Goal: Transaction & Acquisition: Purchase product/service

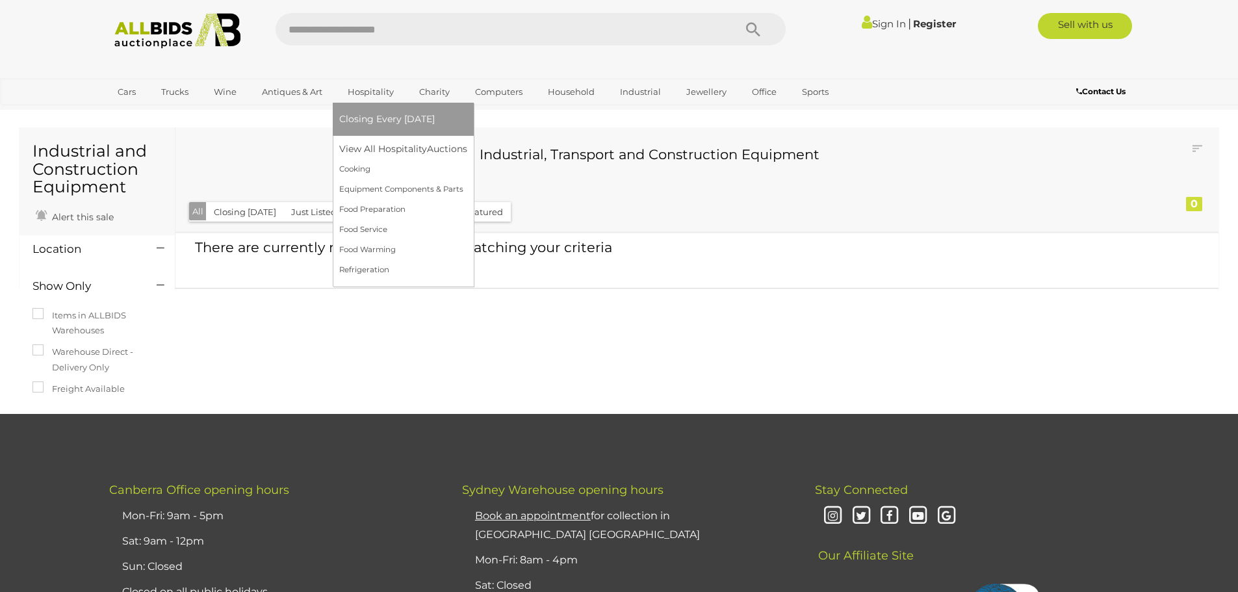
click at [372, 120] on span "Closing Every [DATE]" at bounding box center [387, 119] width 96 height 12
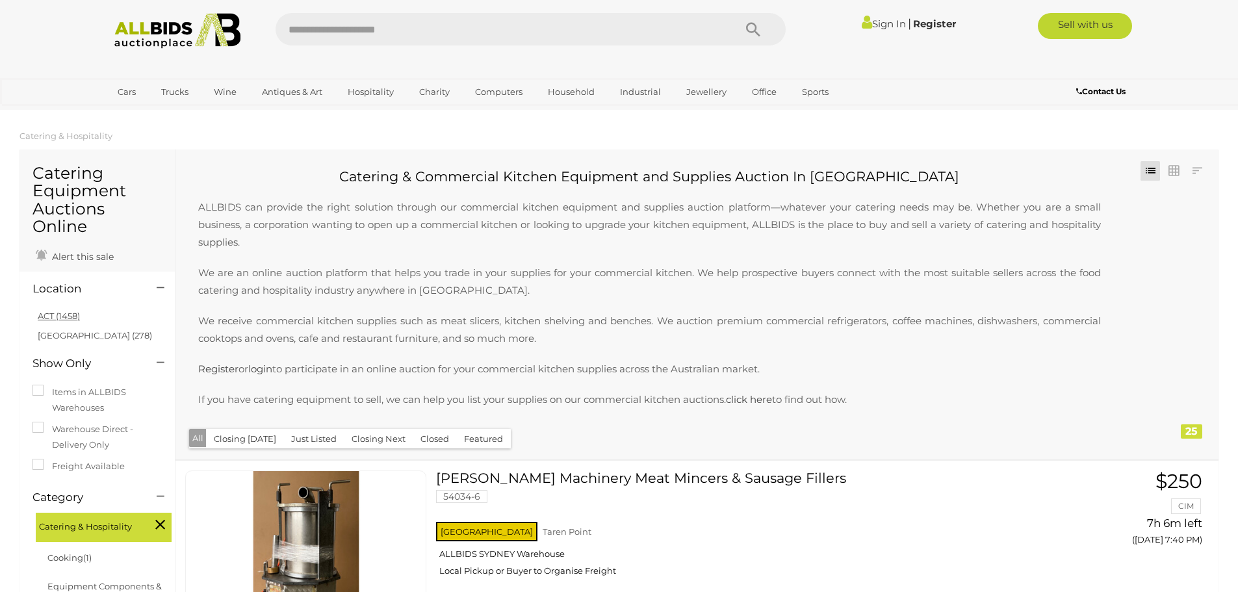
click at [69, 312] on link "ACT (1458)" at bounding box center [59, 316] width 42 height 10
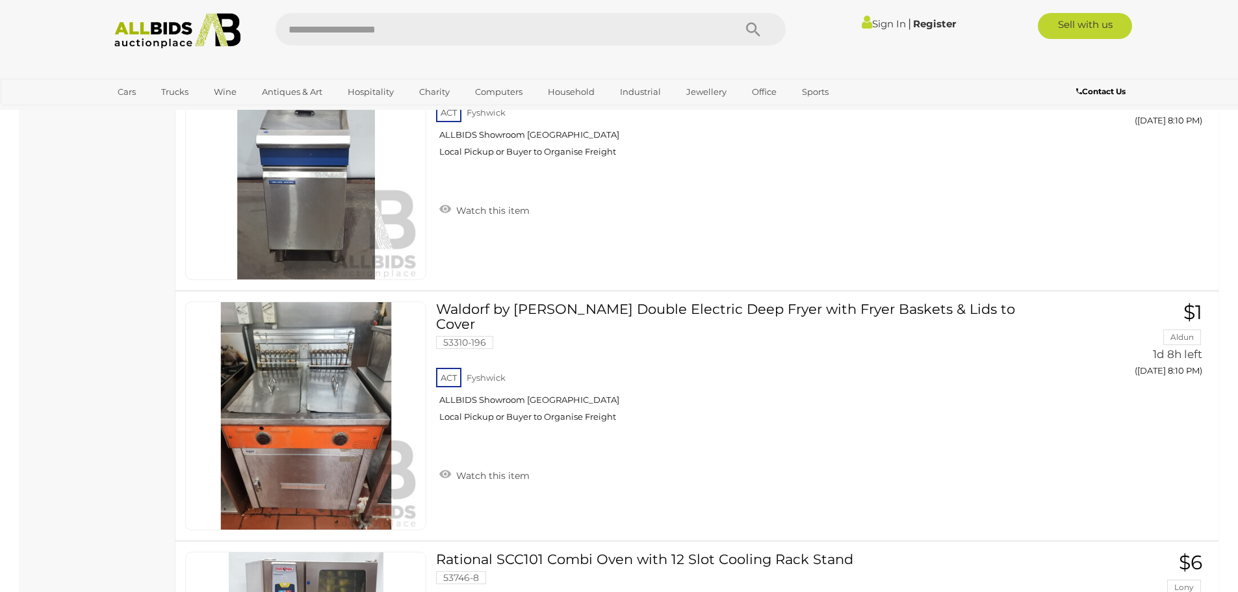
scroll to position [3639, 0]
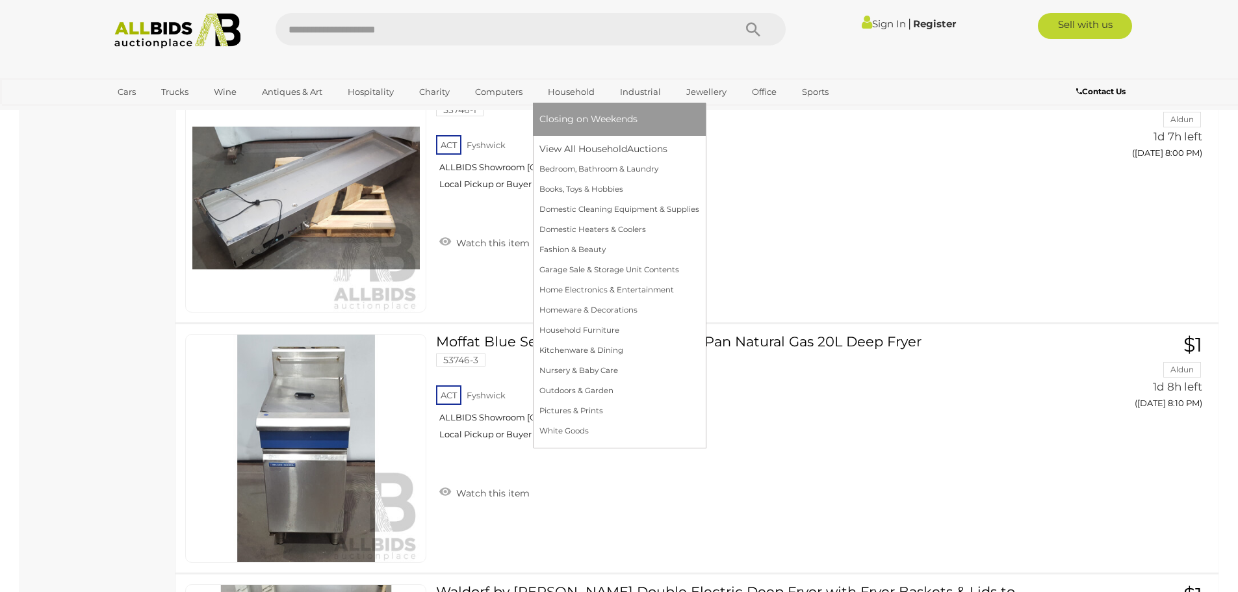
click at [571, 114] on span "Closing on Weekends" at bounding box center [588, 119] width 98 height 12
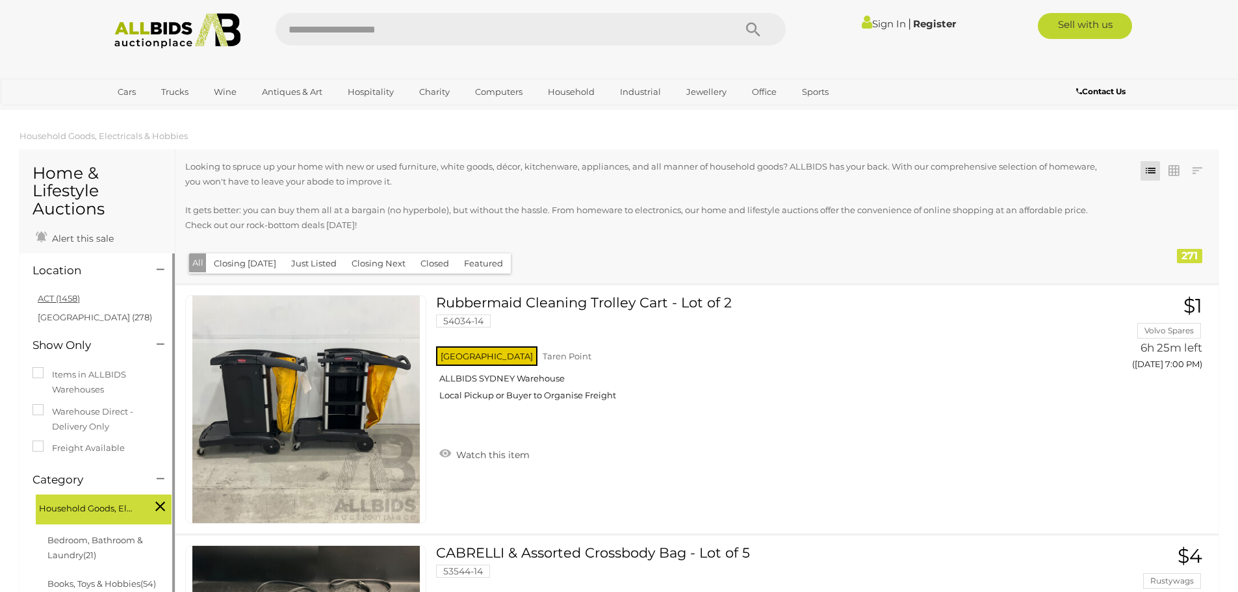
click at [53, 299] on link "ACT (1458)" at bounding box center [59, 298] width 42 height 10
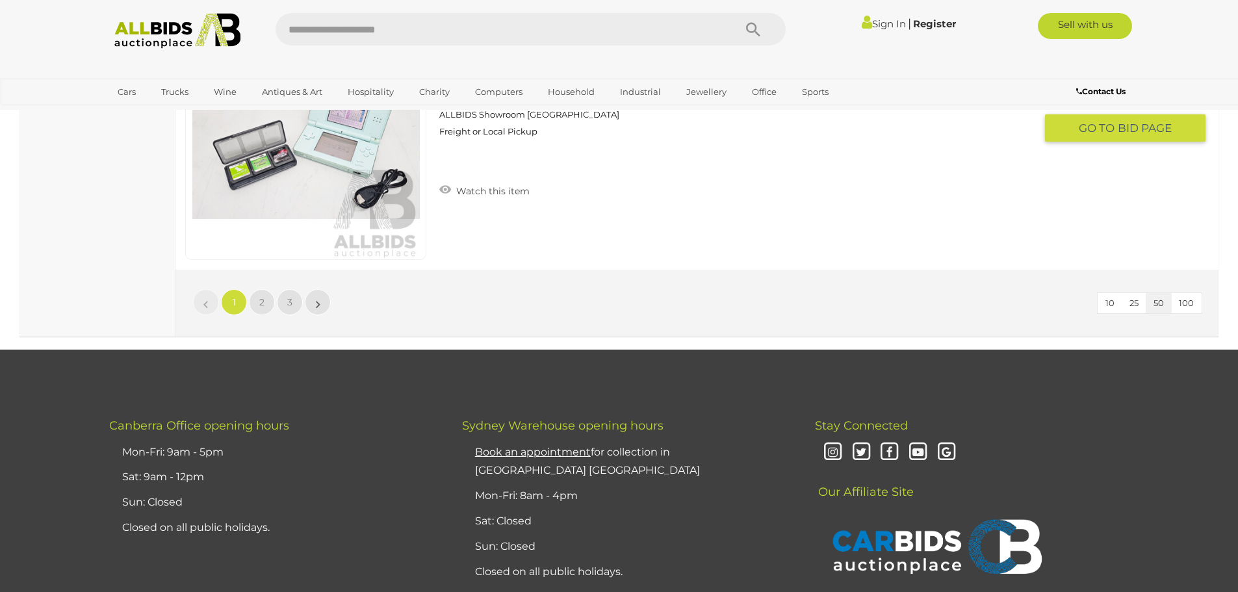
scroll to position [12607, 0]
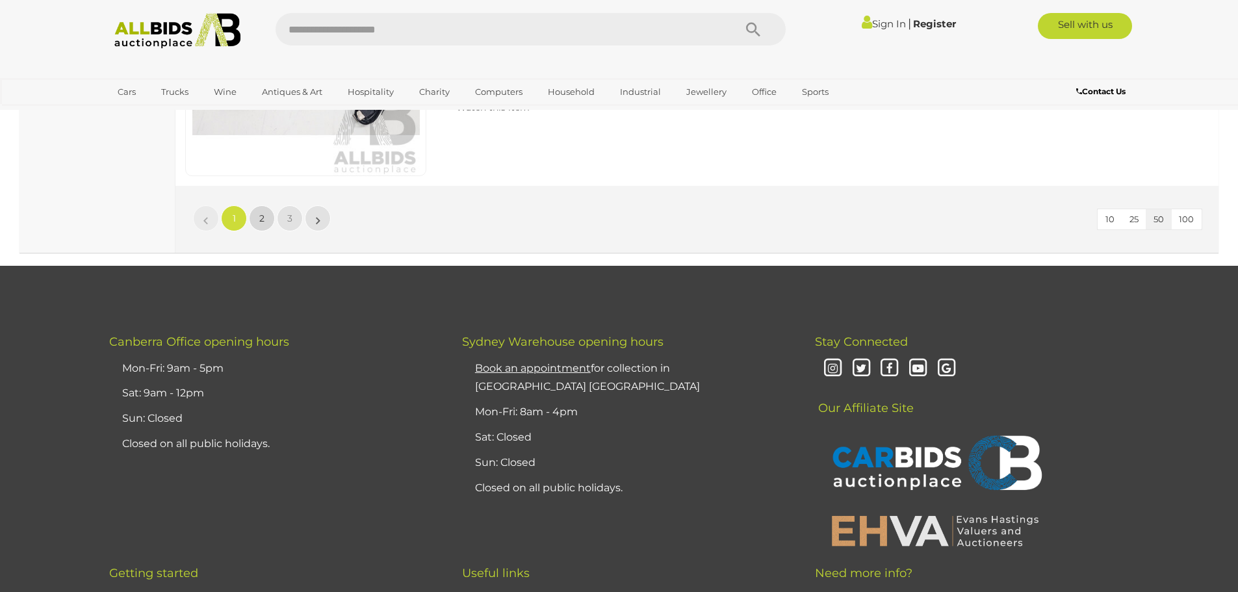
click at [261, 218] on span "2" at bounding box center [261, 219] width 5 height 12
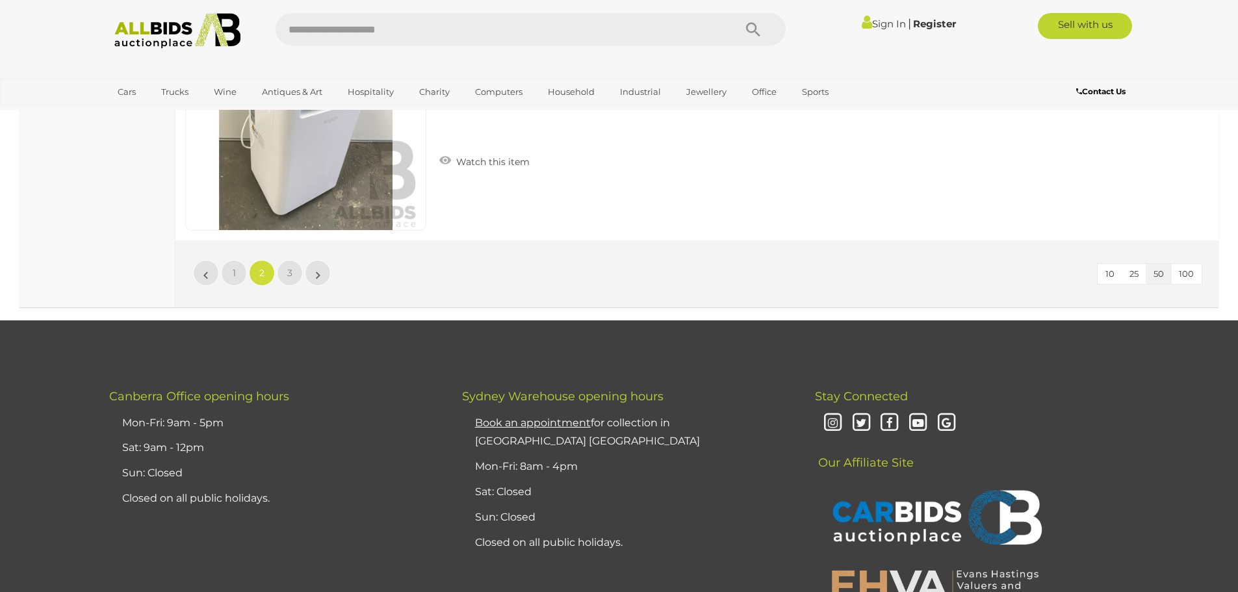
scroll to position [12566, 0]
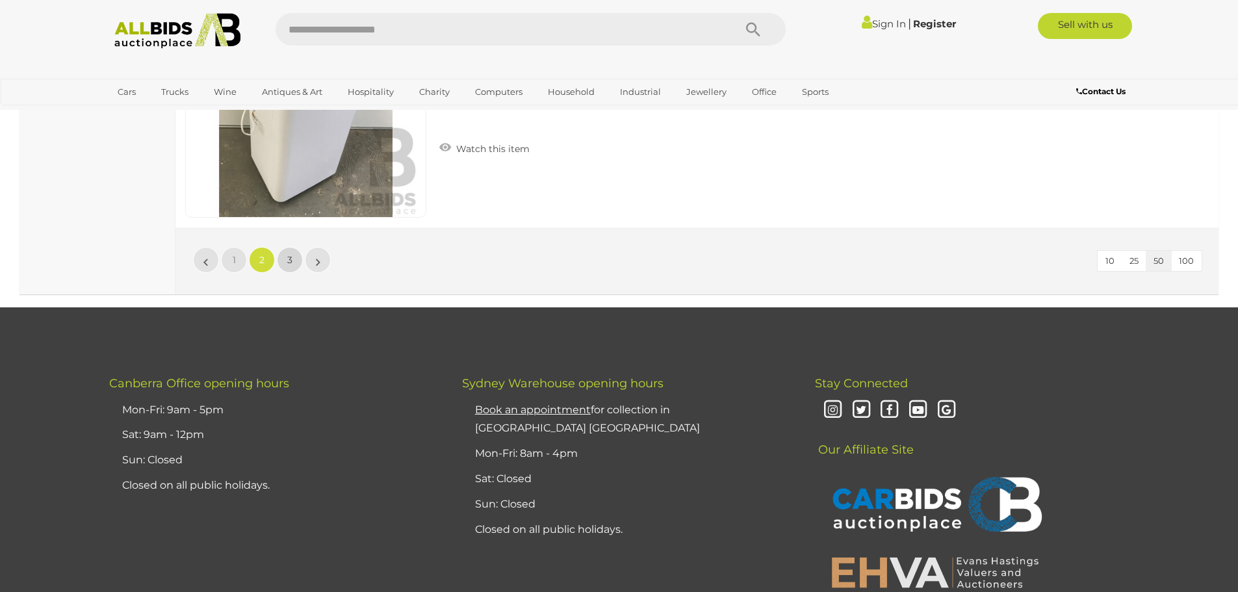
click at [282, 255] on link "3" at bounding box center [290, 260] width 26 height 26
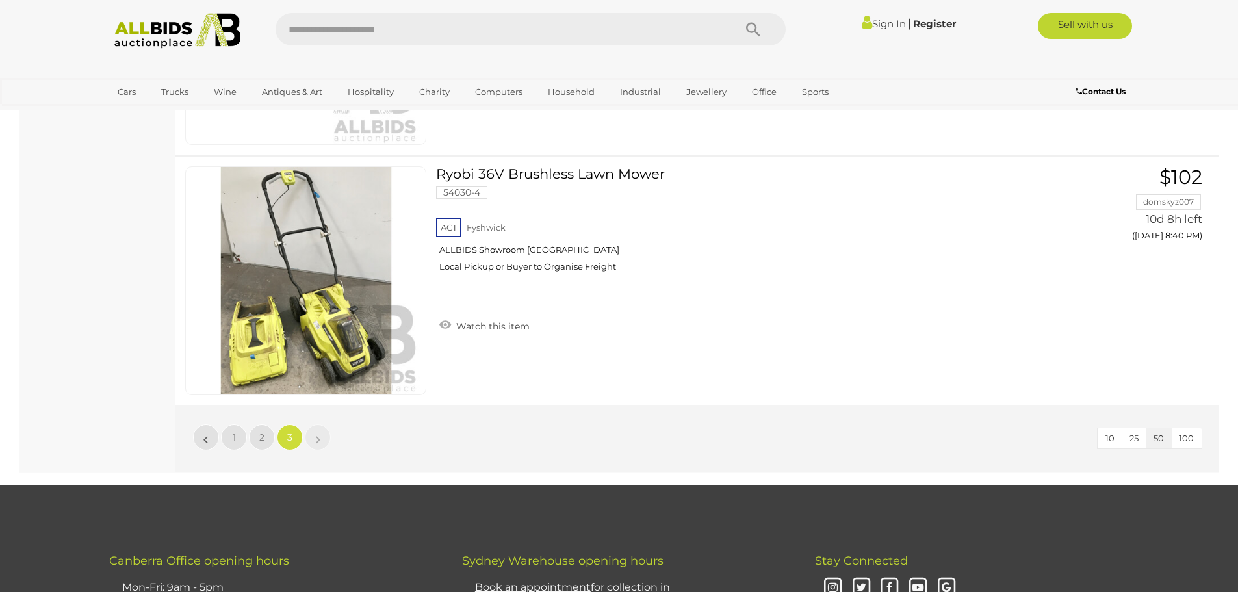
scroll to position [5937, 0]
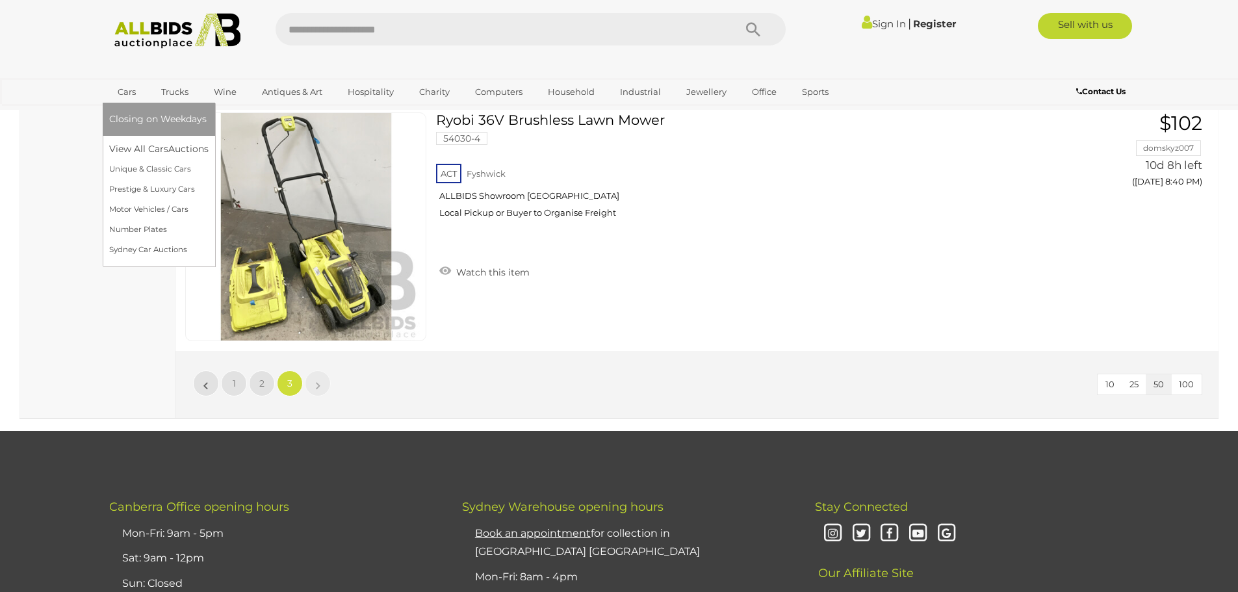
click at [142, 120] on span "Closing on Weekdays" at bounding box center [157, 119] width 97 height 12
